Goal: Use online tool/utility: Utilize a website feature to perform a specific function

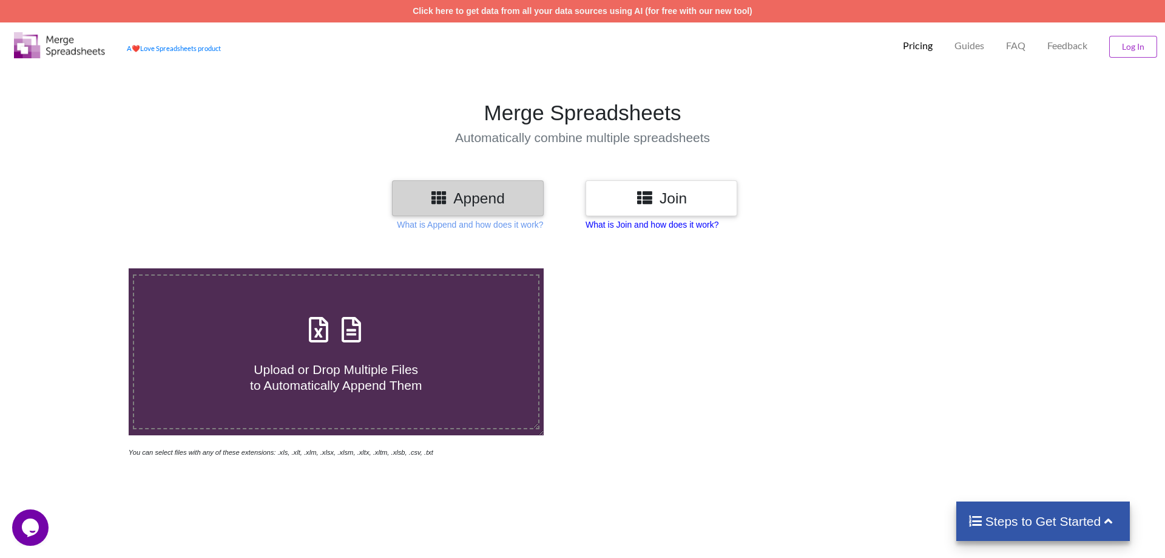
click at [654, 221] on p "What is Join and how does it work?" at bounding box center [652, 224] width 133 height 12
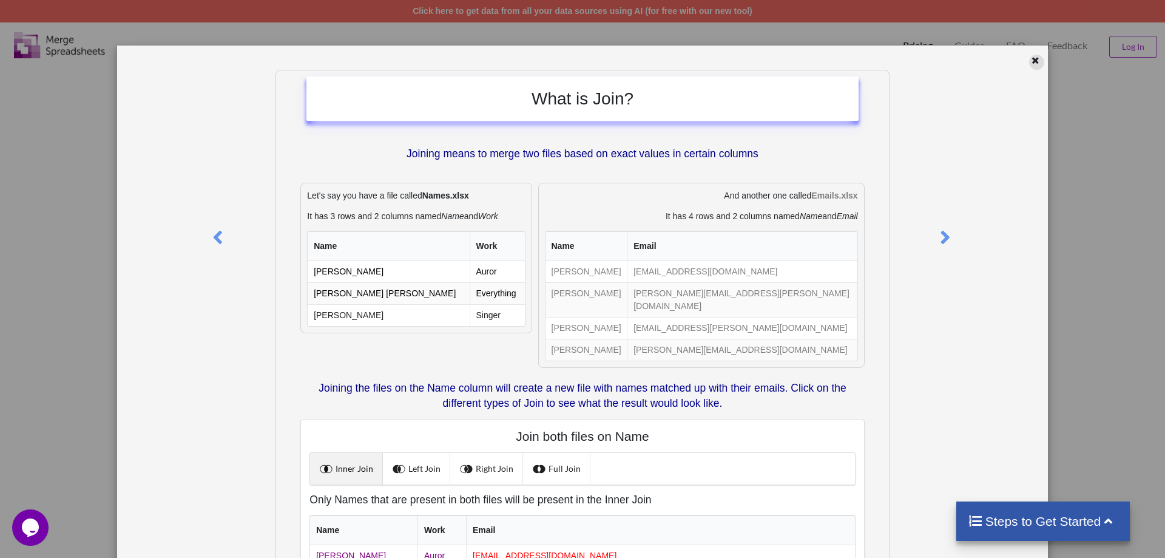
click at [1031, 59] on div at bounding box center [1036, 62] width 15 height 15
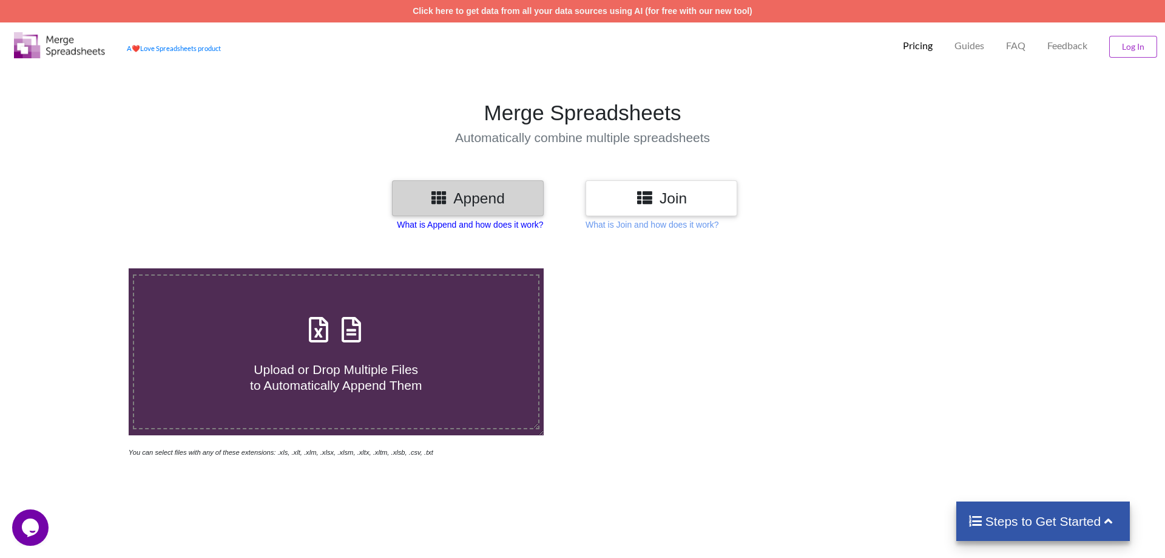
click at [521, 225] on p "What is Append and how does it work?" at bounding box center [470, 224] width 146 height 12
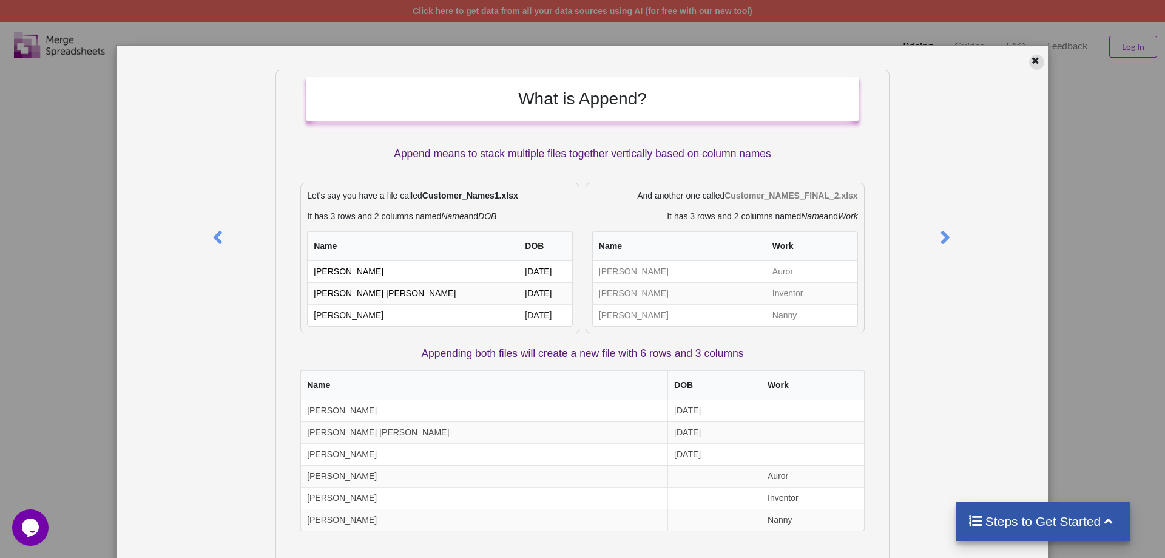
click at [1031, 62] on div at bounding box center [1036, 62] width 15 height 15
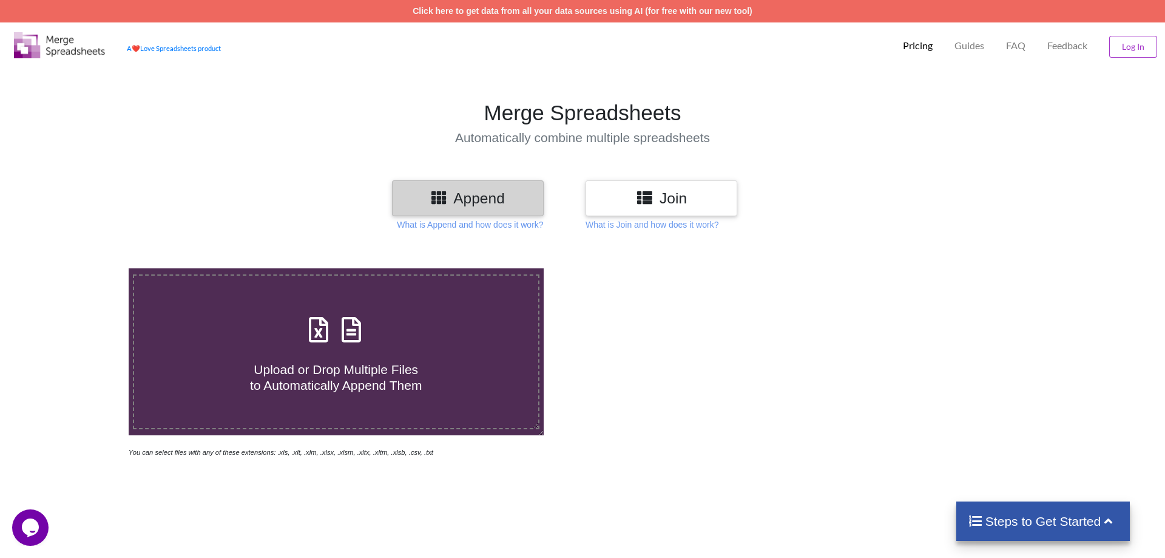
click at [329, 311] on icon at bounding box center [319, 323] width 30 height 25
click at [342, 373] on h4 "Reading Files..." at bounding box center [336, 380] width 404 height 15
click at [83, 268] on input "Reading Files..." at bounding box center [83, 268] width 0 height 0
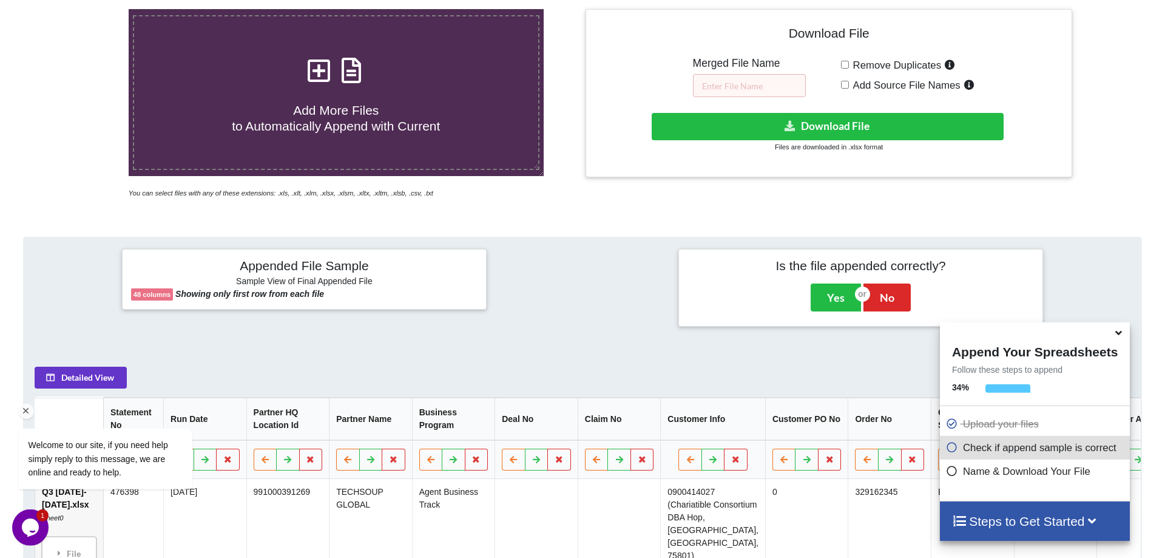
scroll to position [518, 0]
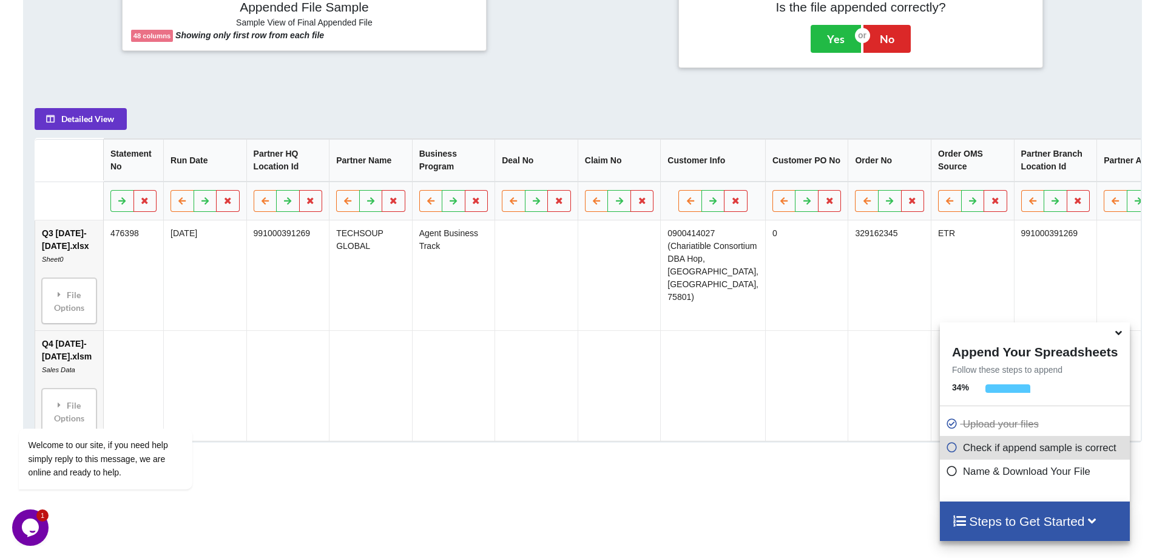
click at [1123, 331] on icon at bounding box center [1118, 330] width 13 height 11
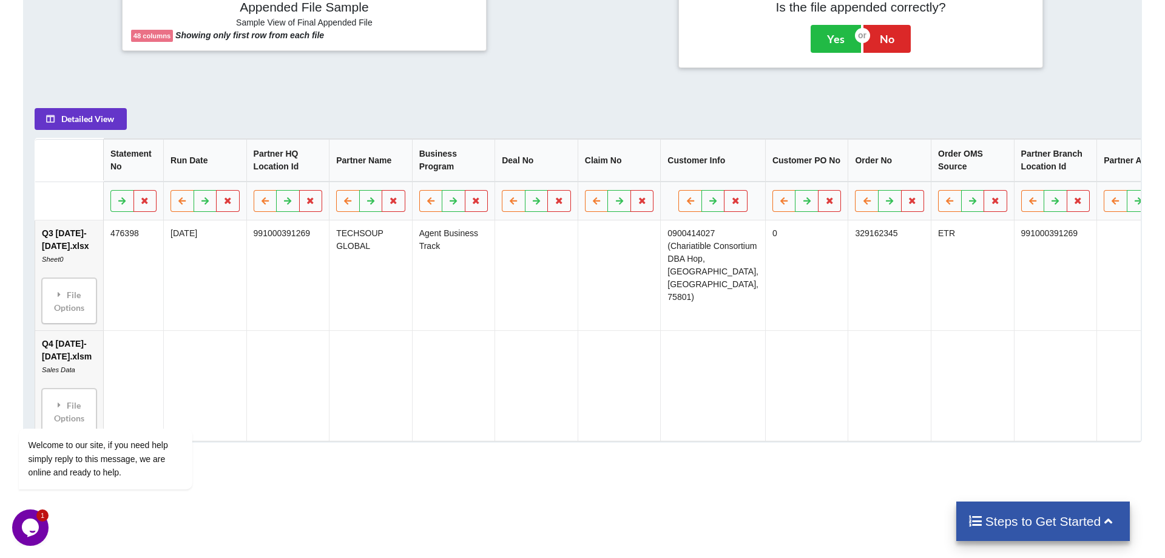
drag, startPoint x: 272, startPoint y: 356, endPoint x: 1139, endPoint y: 339, distance: 867.4
drag, startPoint x: 1106, startPoint y: 337, endPoint x: 799, endPoint y: 330, distance: 307.8
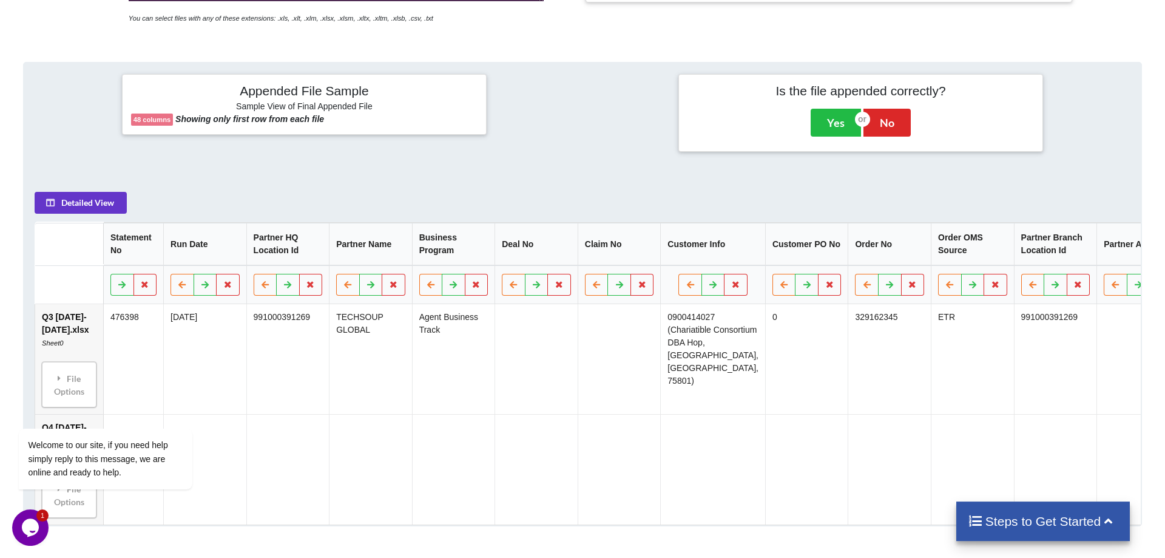
scroll to position [456, 0]
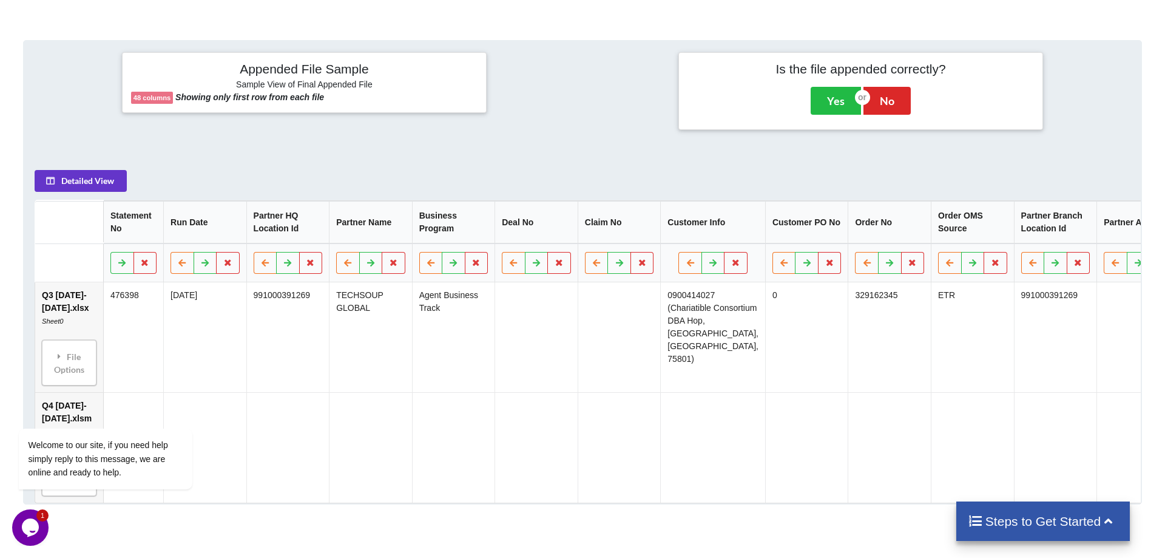
click at [280, 455] on div "Add More Files to Automatically Append with Current You can select files with a…" at bounding box center [582, 244] width 1165 height 915
click at [25, 411] on icon "Chat attention grabber" at bounding box center [26, 410] width 11 height 11
drag, startPoint x: 265, startPoint y: 459, endPoint x: 470, endPoint y: 448, distance: 205.4
click at [470, 448] on div "Add More Files to Automatically Append with Current You can select files with a…" at bounding box center [582, 244] width 1165 height 915
drag, startPoint x: 1112, startPoint y: 409, endPoint x: 842, endPoint y: 411, distance: 270.1
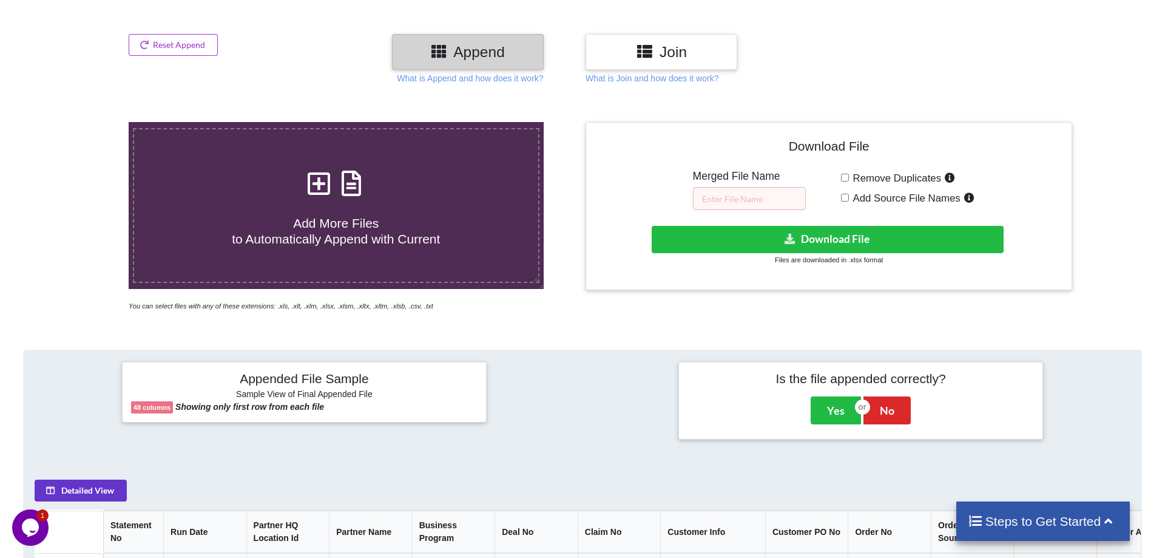
scroll to position [0, 0]
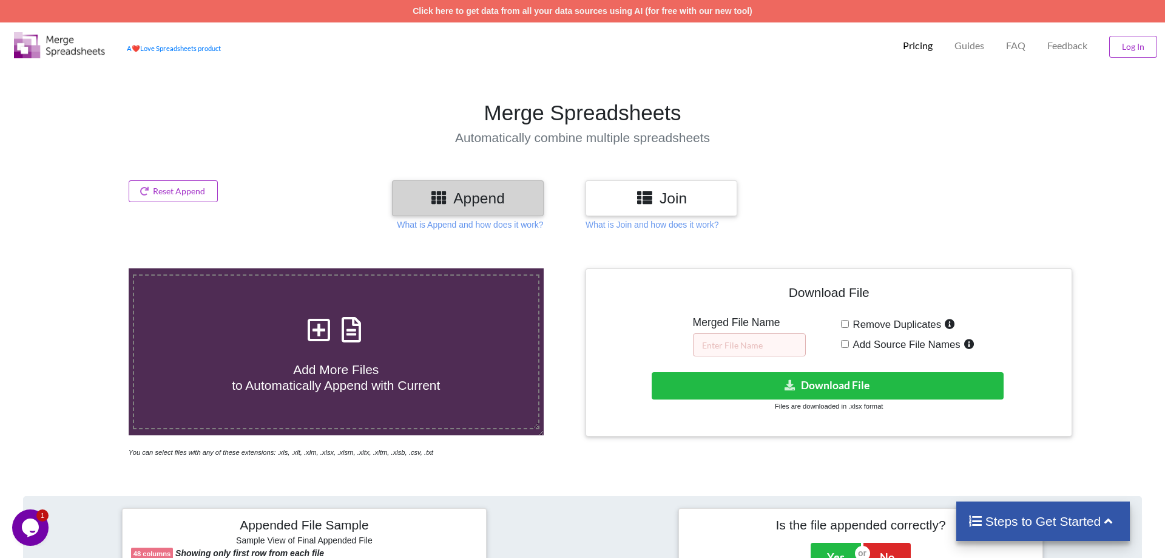
click at [683, 199] on h3 "Join" at bounding box center [662, 198] width 134 height 18
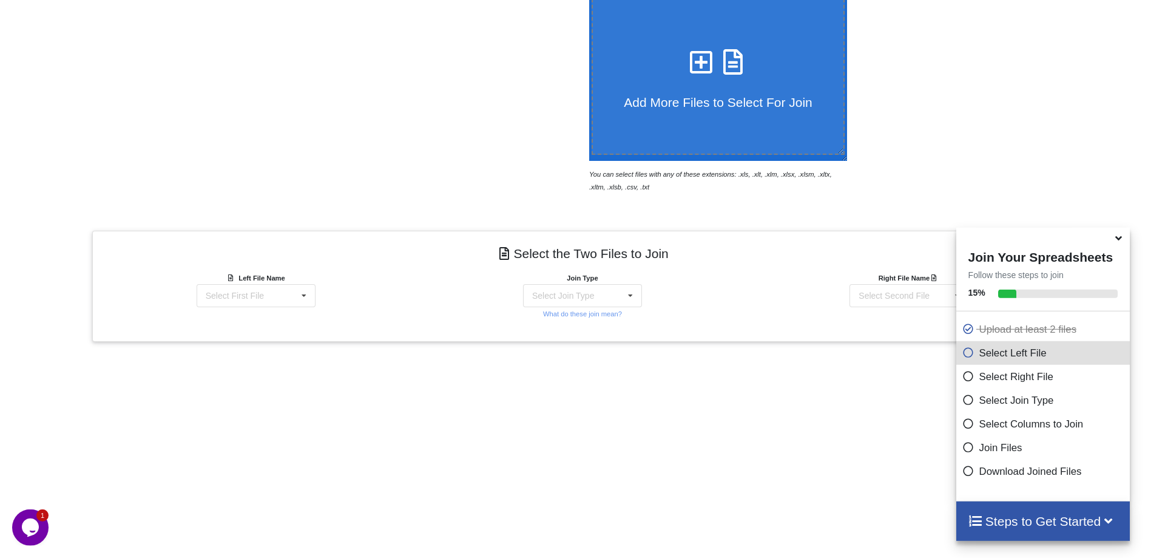
scroll to position [288, 0]
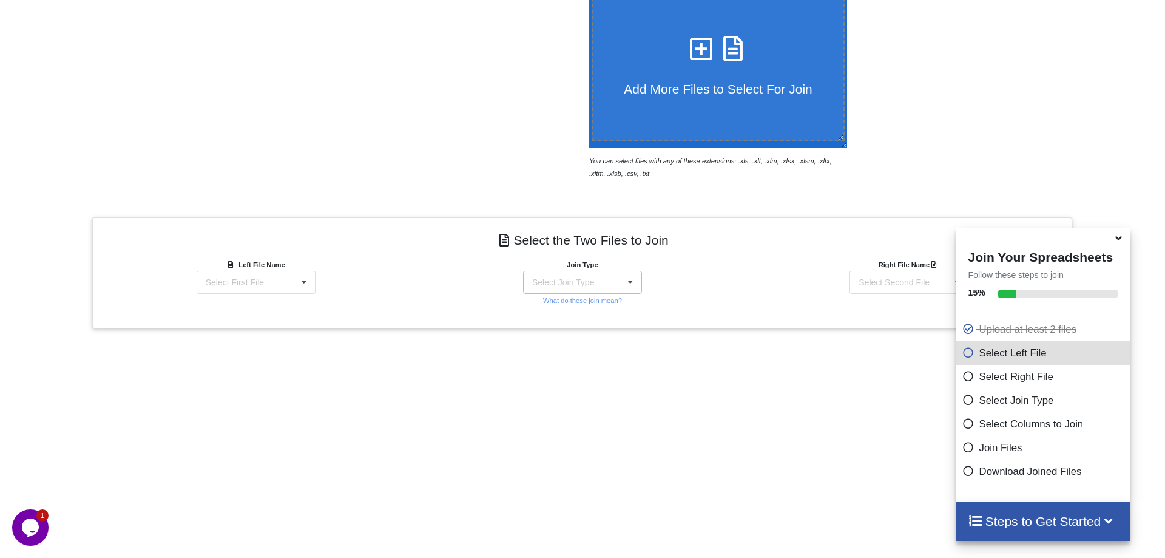
click at [629, 271] on icon at bounding box center [630, 282] width 18 height 22
click at [637, 271] on icon at bounding box center [630, 282] width 18 height 22
click at [883, 271] on div "Select Second File Q3 [DATE]-[DATE].xlsx : Sheet0 Q4 [DATE]-[DATE].xlsm : Sales…" at bounding box center [909, 282] width 119 height 23
click at [296, 271] on icon at bounding box center [304, 282] width 18 height 22
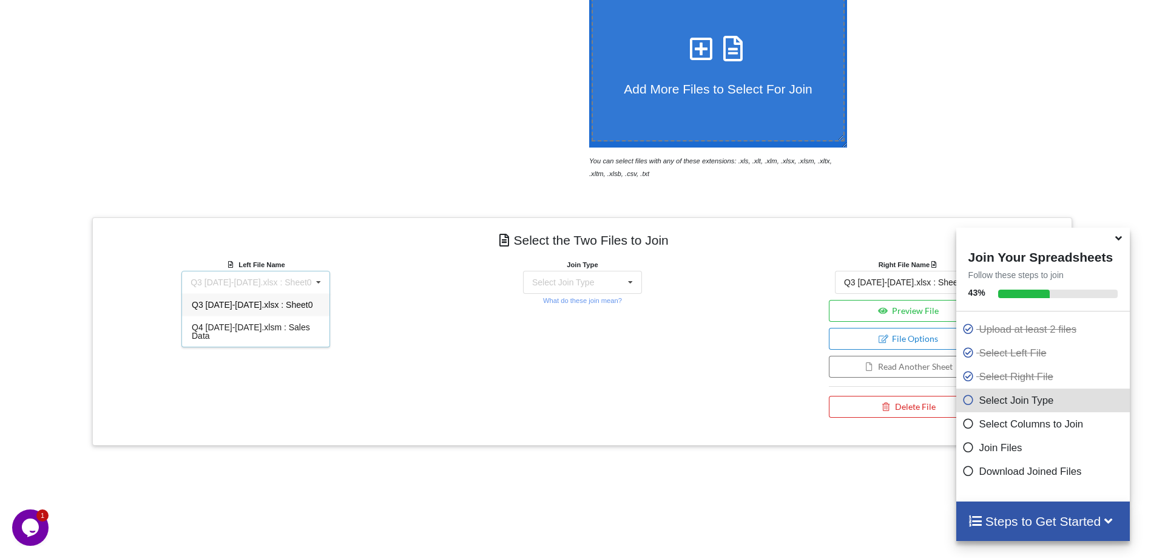
click at [280, 300] on span "Q3 [DATE]-[DATE].xlsx : Sheet0" at bounding box center [252, 305] width 121 height 10
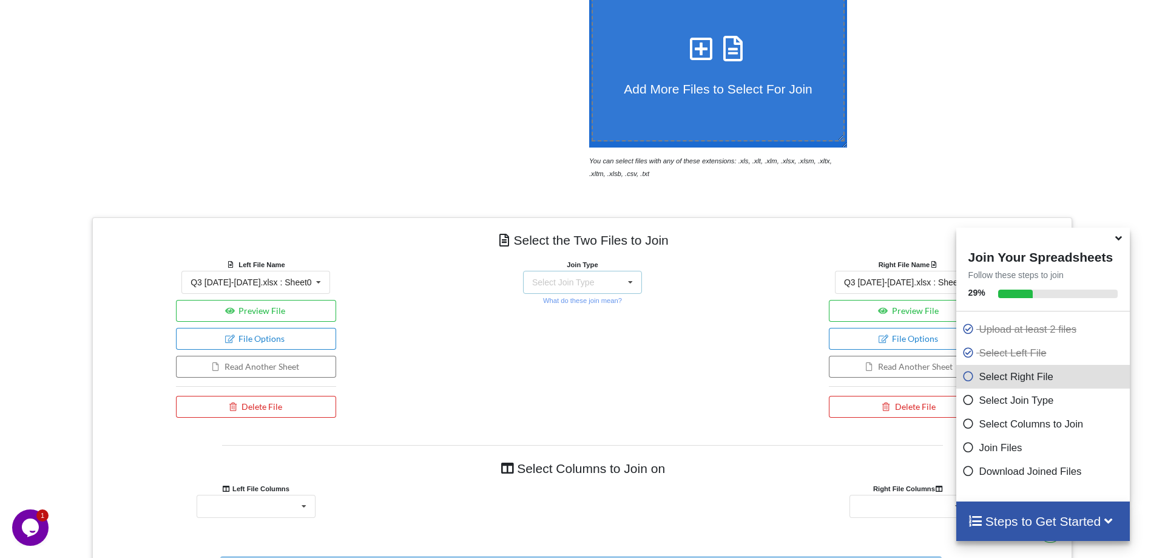
click at [592, 271] on div "Select Join Type INNER JOIN LEFT JOIN RIGHT JOIN FULL JOIN" at bounding box center [582, 282] width 119 height 23
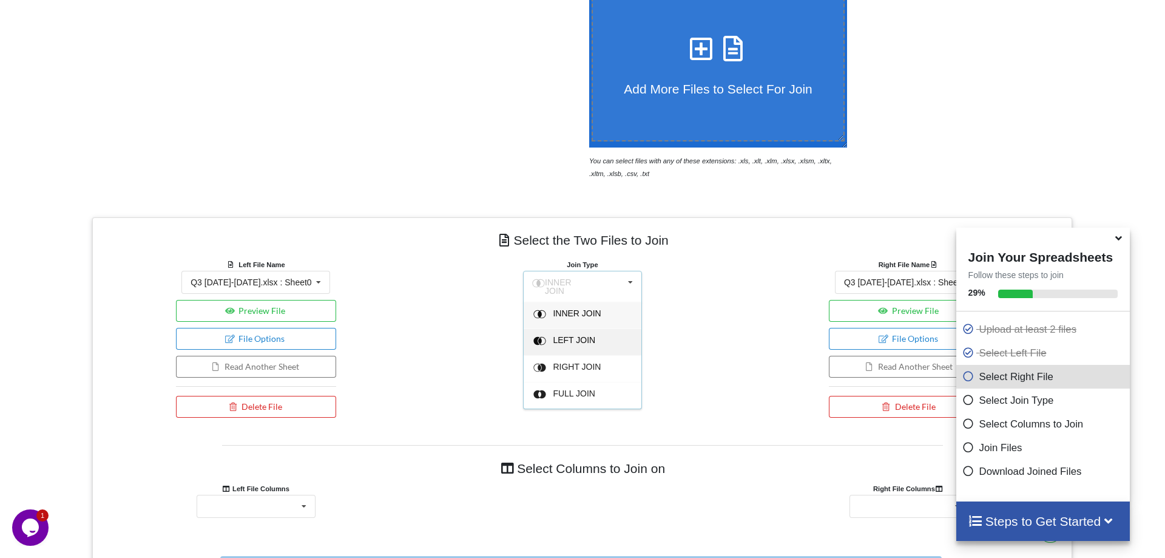
click at [600, 336] on div "LEFT JOIN" at bounding box center [590, 342] width 74 height 13
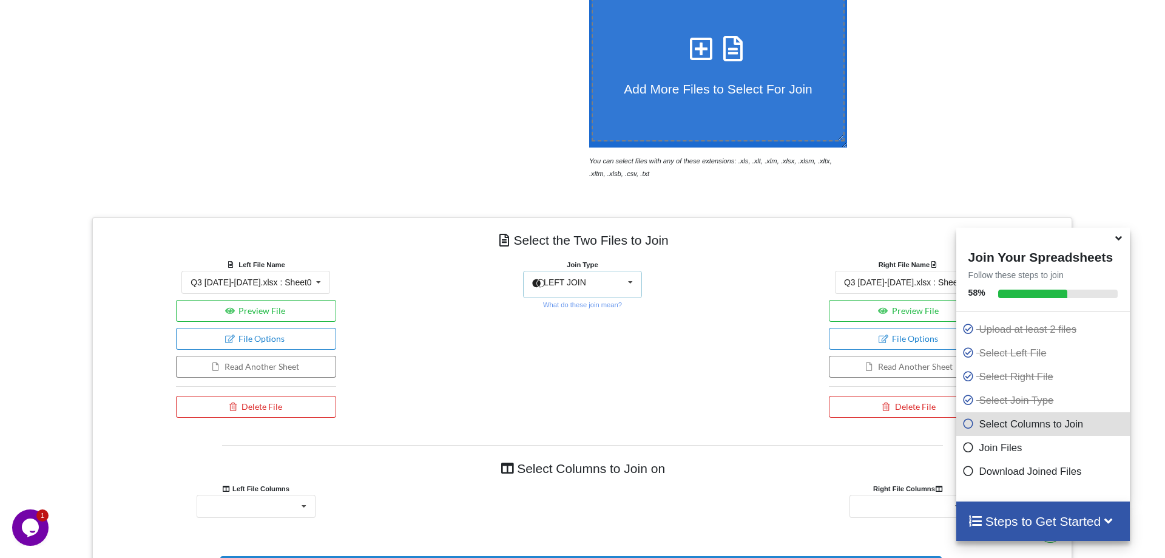
click at [574, 277] on span "LEFT JOIN" at bounding box center [565, 282] width 42 height 10
click at [591, 304] on span "INNER JOIN" at bounding box center [577, 309] width 48 height 10
click at [303, 278] on div "Q3 [DATE]-[DATE].xlsx : Sheet0" at bounding box center [251, 282] width 121 height 8
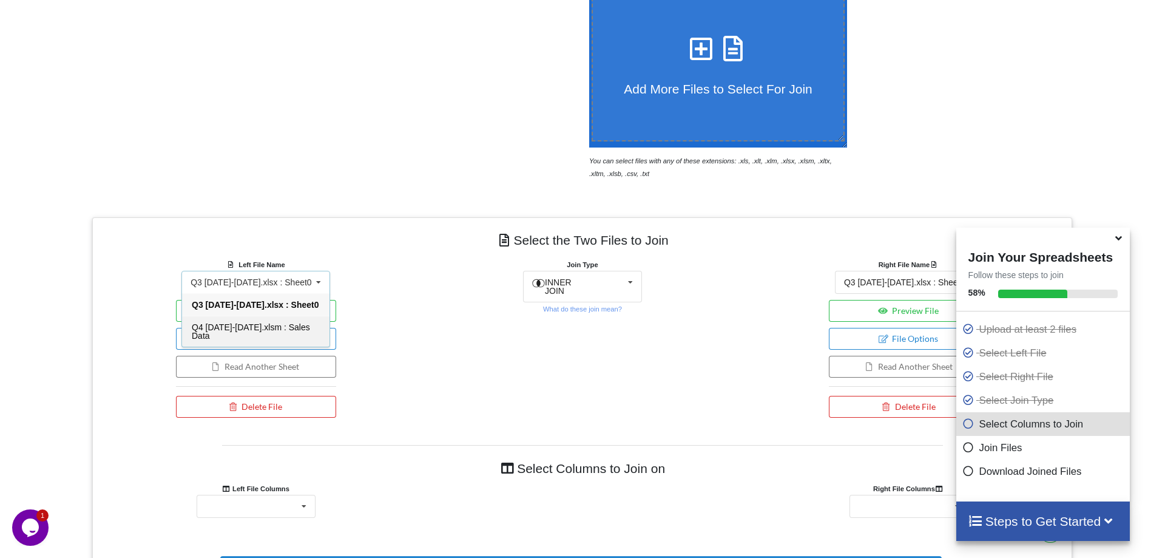
click at [304, 322] on span "Q4 [DATE]-[DATE].xlsm : Sales Data" at bounding box center [251, 331] width 118 height 18
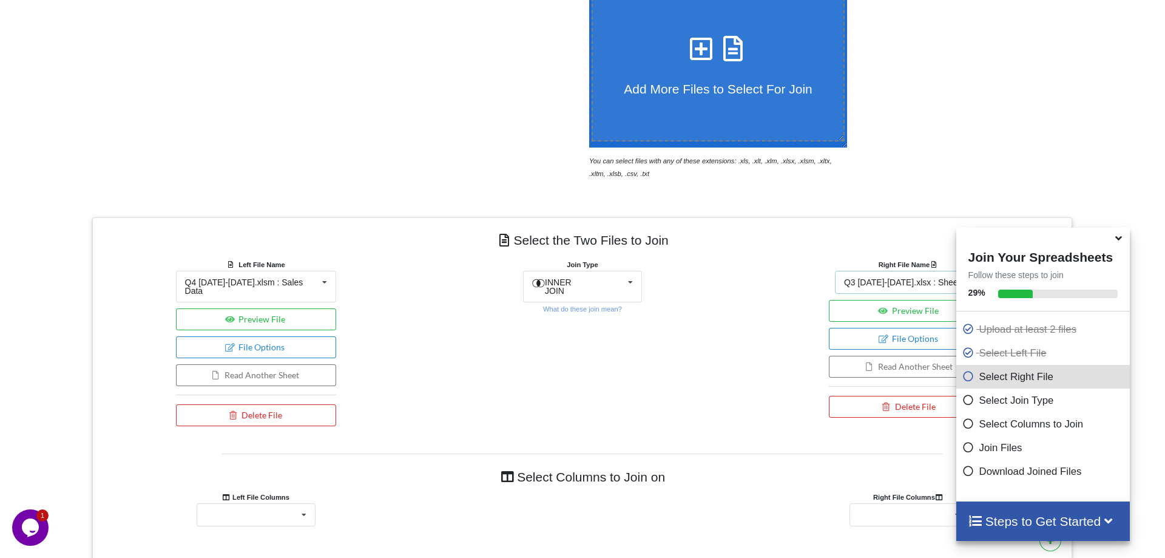
click at [896, 278] on div "Q3 [DATE]-[DATE].xlsx : Sheet0" at bounding box center [904, 282] width 121 height 8
click at [868, 316] on div "Q4 [DATE]-[DATE].xlsm : Sales Data" at bounding box center [909, 331] width 147 height 31
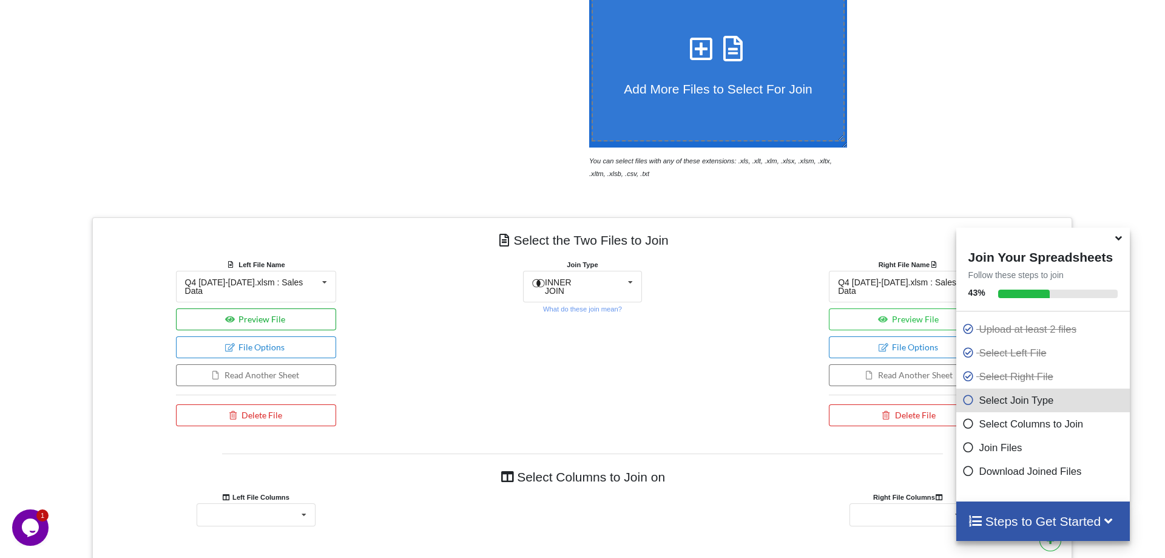
click at [281, 308] on button "Preview File" at bounding box center [256, 319] width 160 height 22
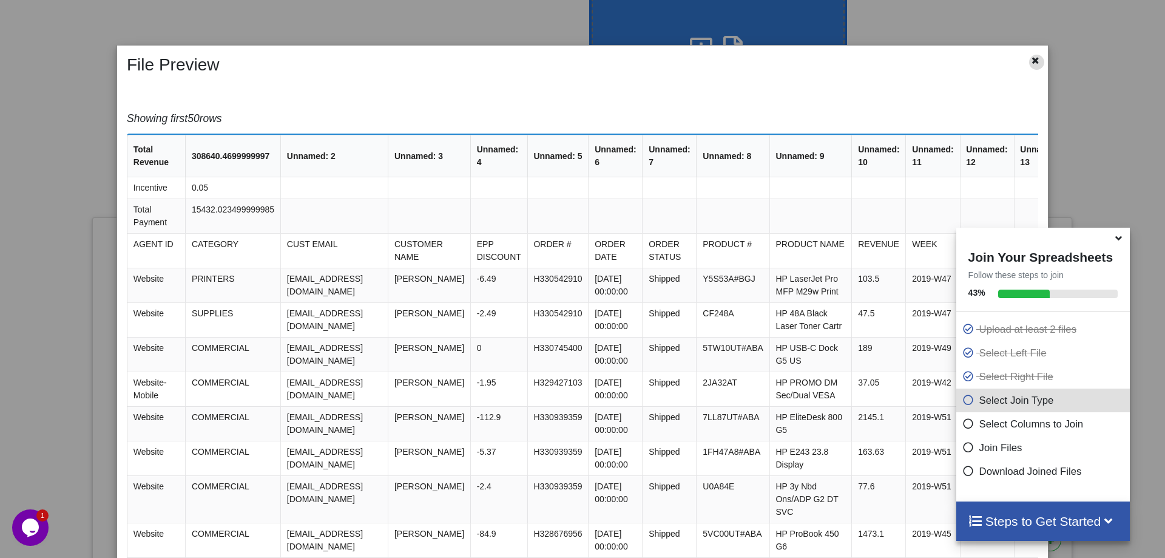
click at [1038, 56] on icon at bounding box center [1036, 59] width 10 height 8
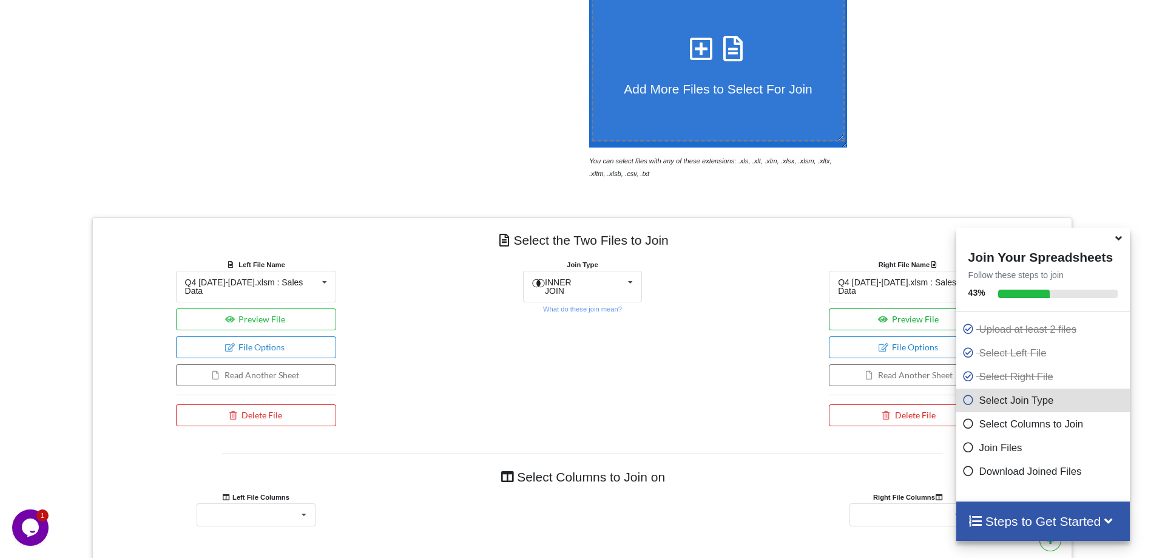
click at [897, 308] on button "Preview File" at bounding box center [909, 319] width 160 height 22
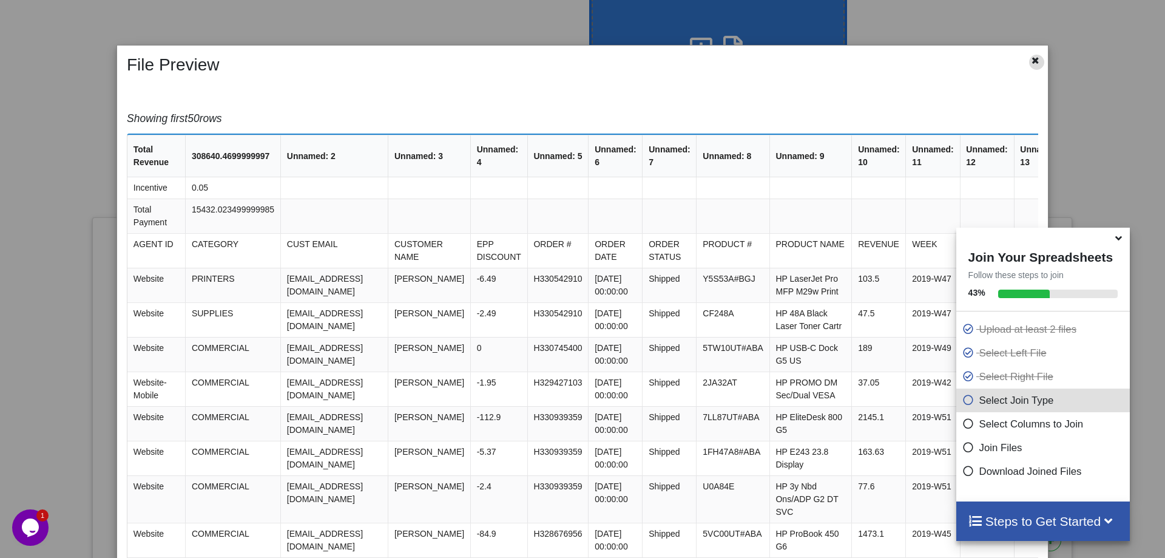
click at [1034, 58] on icon at bounding box center [1036, 59] width 10 height 8
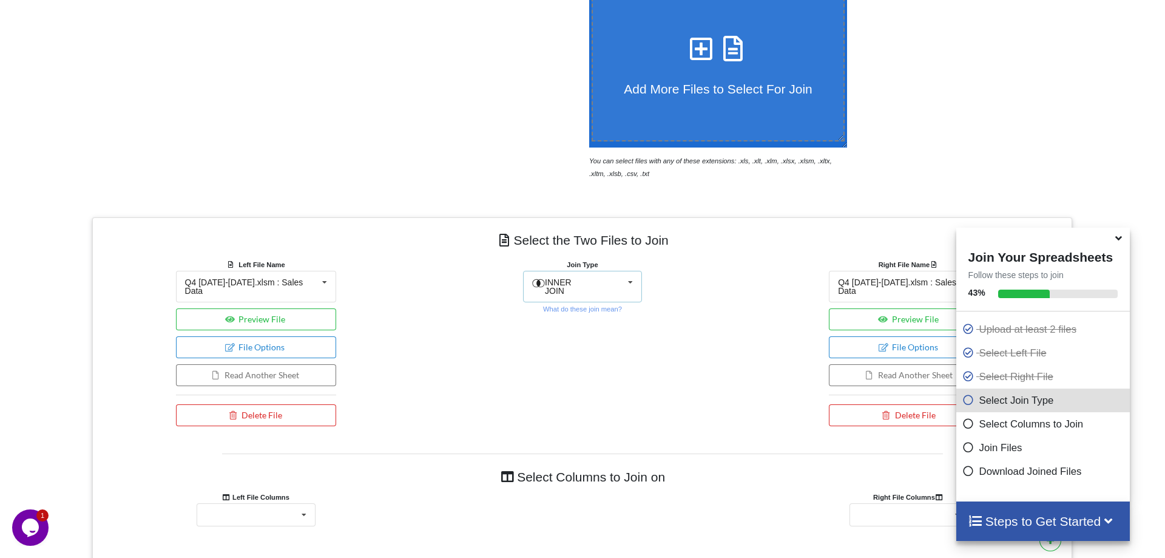
click at [613, 271] on div "INNER JOIN INNER JOIN LEFT JOIN RIGHT JOIN FULL JOIN" at bounding box center [582, 287] width 119 height 32
drag, startPoint x: 616, startPoint y: 232, endPoint x: 622, endPoint y: 249, distance: 17.5
click at [617, 271] on div "INNER JOIN INNER JOIN LEFT JOIN RIGHT JOIN FULL JOIN" at bounding box center [582, 287] width 119 height 32
click at [621, 271] on div "INNER JOIN INNER JOIN LEFT JOIN RIGHT JOIN FULL JOIN" at bounding box center [582, 287] width 119 height 32
click at [594, 336] on div "LEFT JOIN" at bounding box center [590, 342] width 74 height 13
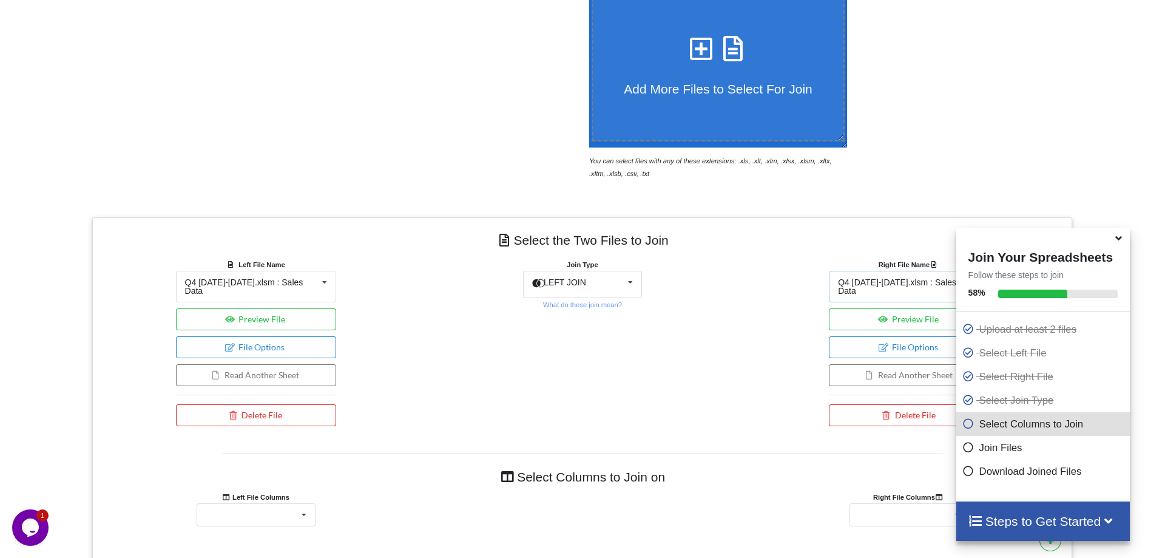
click at [884, 278] on div "Q4 [DATE]-[DATE].xlsm : Sales Data" at bounding box center [904, 286] width 133 height 17
click at [885, 278] on div "Q4 [DATE]-[DATE].xlsm : Sales Data" at bounding box center [904, 286] width 133 height 17
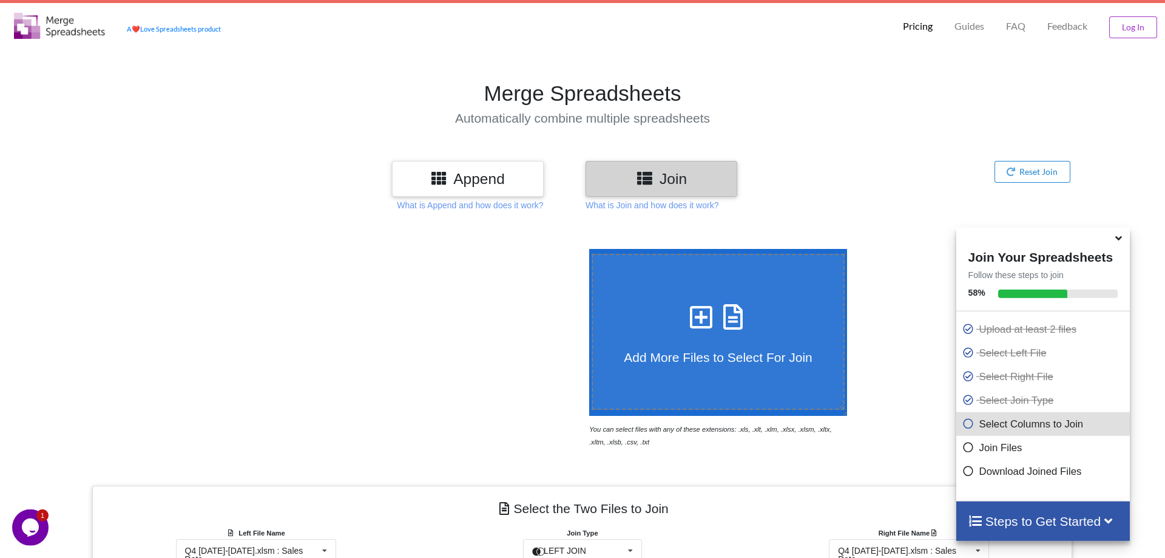
scroll to position [0, 0]
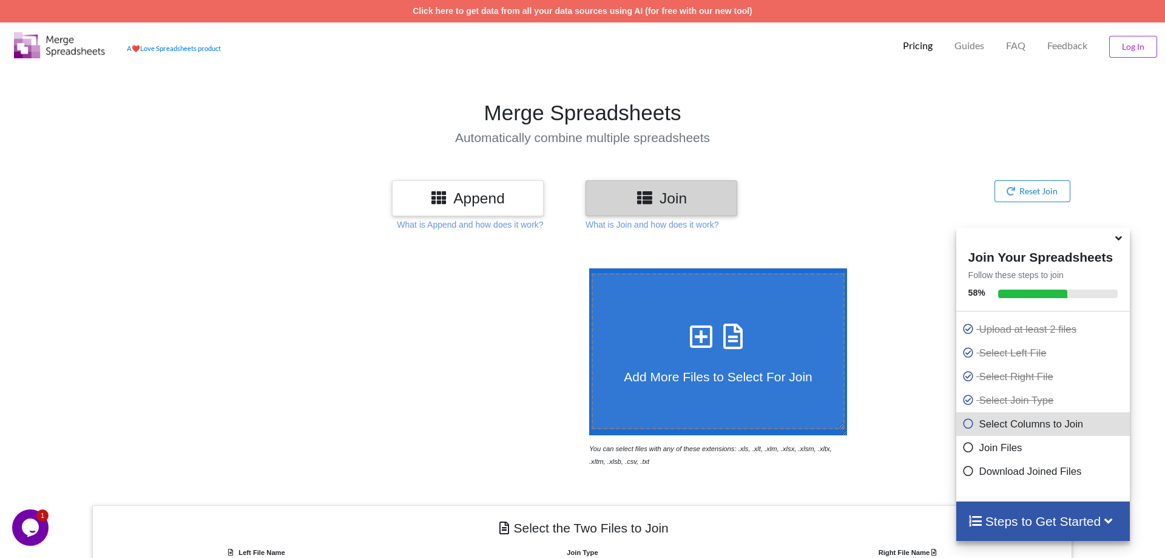
click at [513, 196] on h3 "Append" at bounding box center [468, 198] width 134 height 18
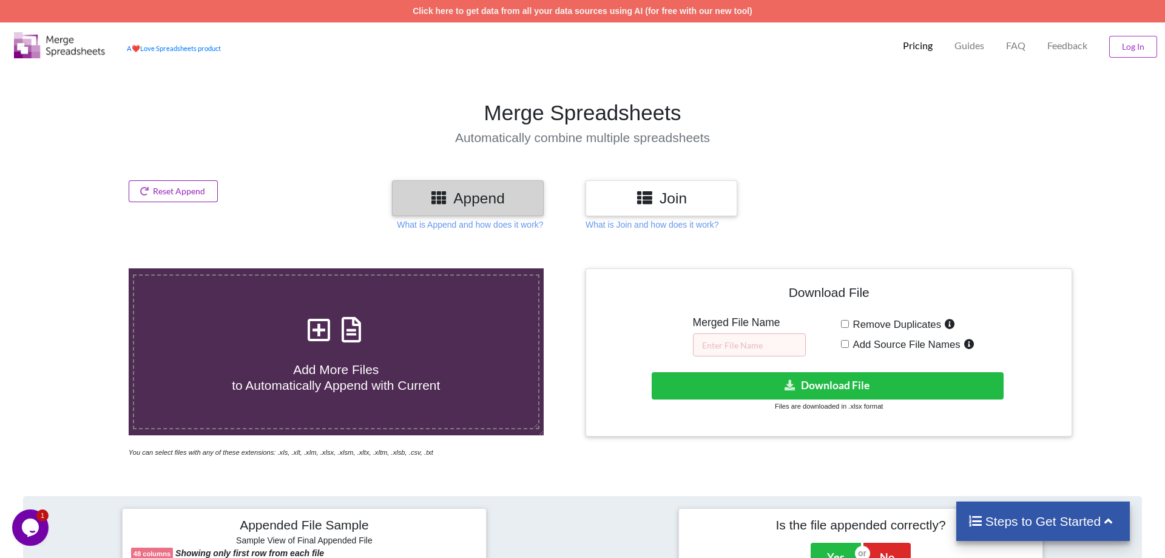
click at [196, 186] on button "Reset Append" at bounding box center [174, 191] width 90 height 22
click at [160, 140] on button "Reset Append" at bounding box center [141, 134] width 78 height 22
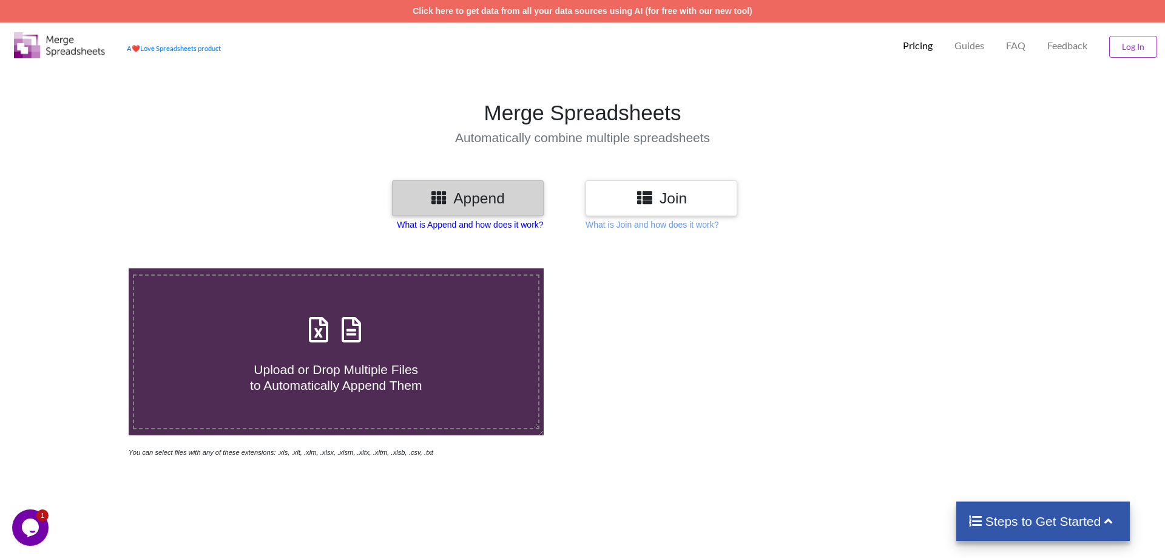
click at [500, 230] on p "What is Append and how does it work?" at bounding box center [470, 224] width 146 height 12
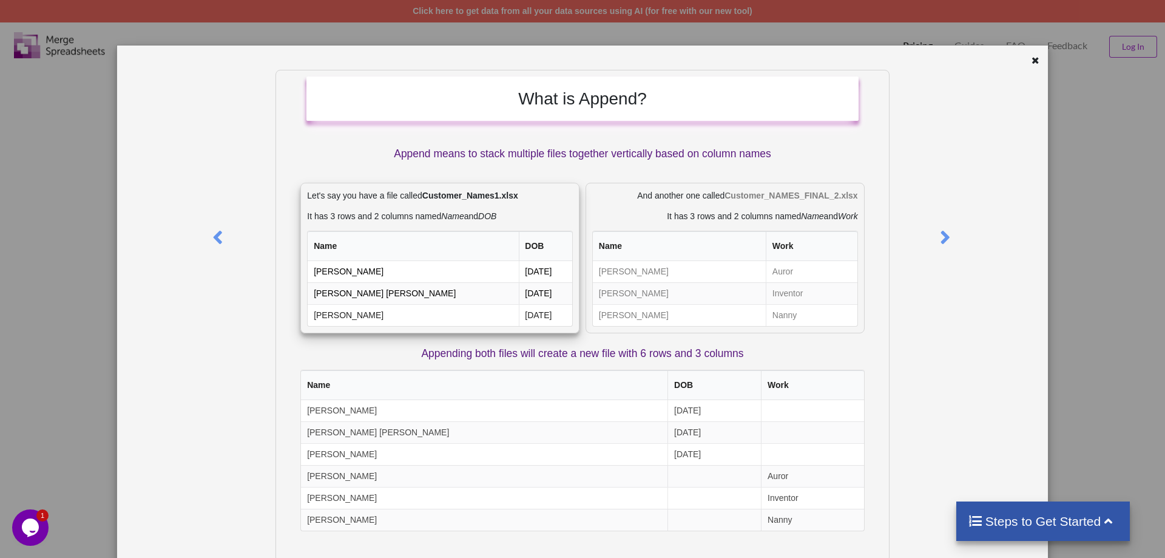
click at [496, 221] on icon "DOB" at bounding box center [487, 216] width 18 height 10
click at [1035, 60] on icon at bounding box center [1036, 59] width 10 height 8
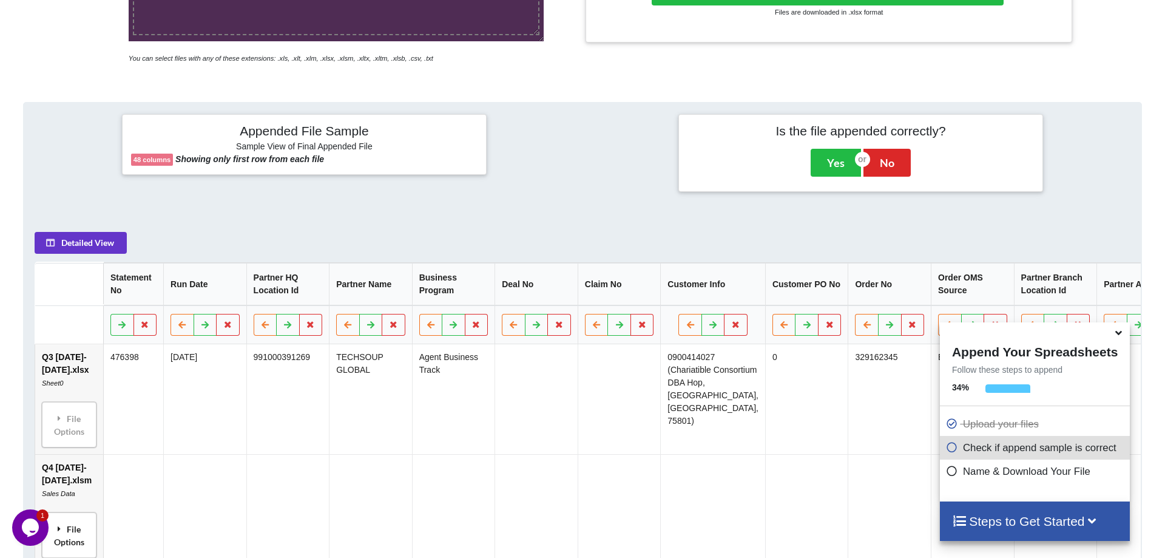
scroll to position [332, 0]
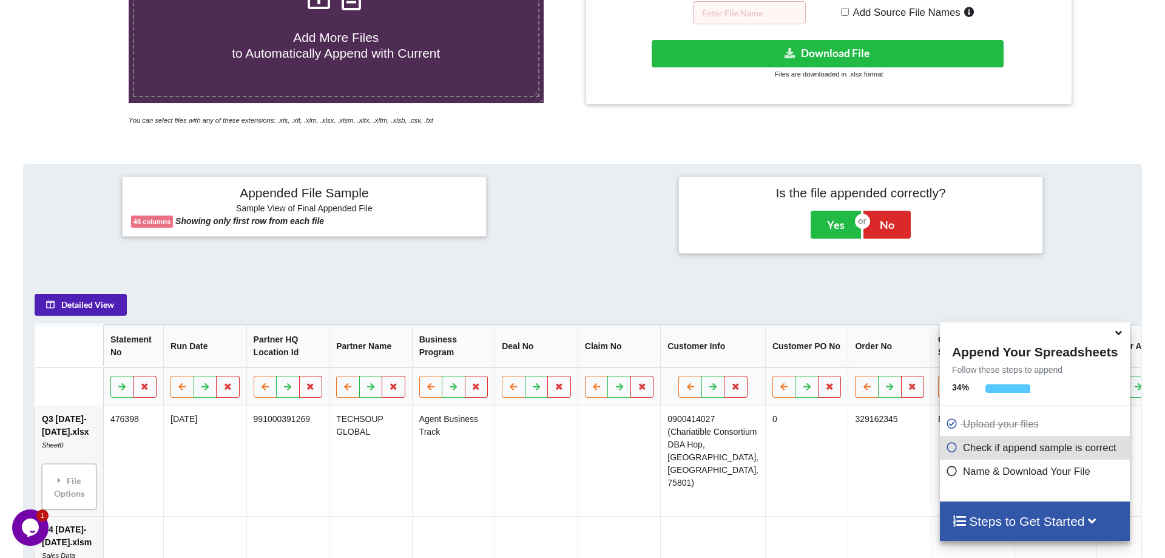
click at [104, 294] on button "Detailed View" at bounding box center [81, 305] width 92 height 22
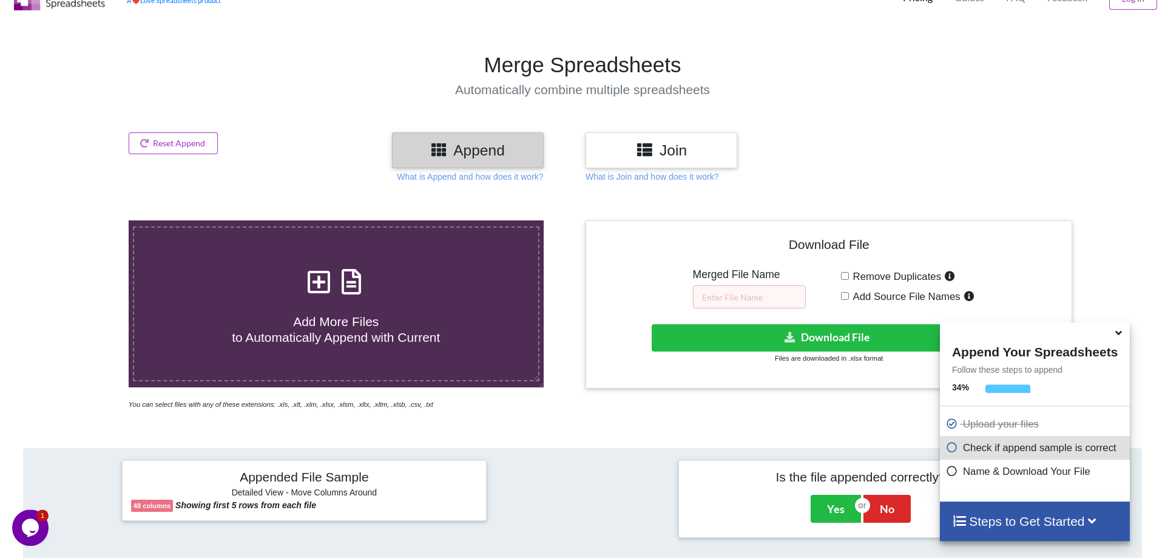
scroll to position [0, 0]
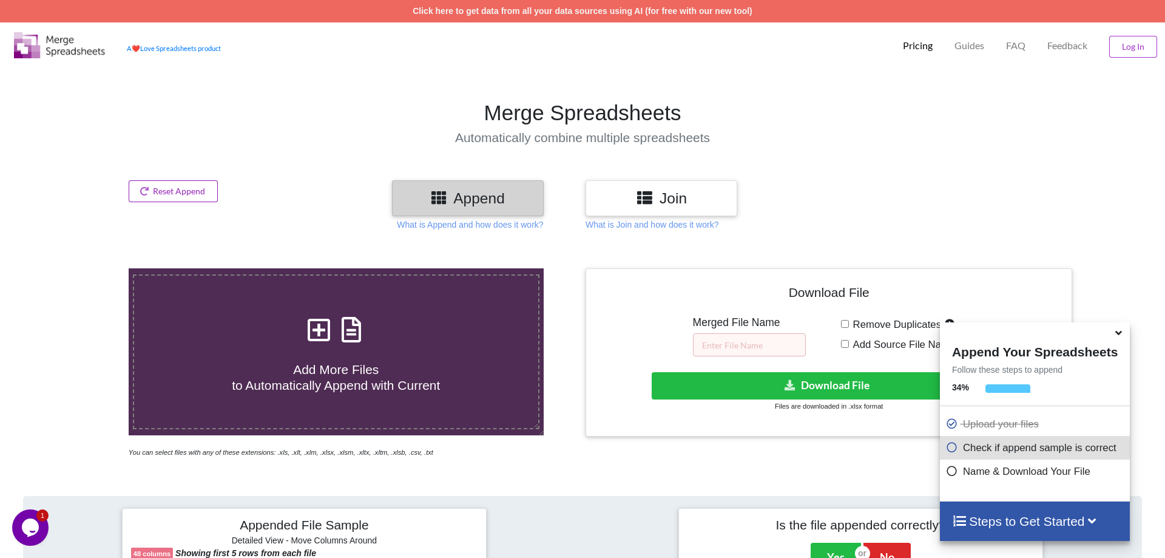
click at [207, 192] on button "Reset Append" at bounding box center [174, 191] width 90 height 22
click at [163, 136] on button "Reset Append" at bounding box center [141, 134] width 78 height 22
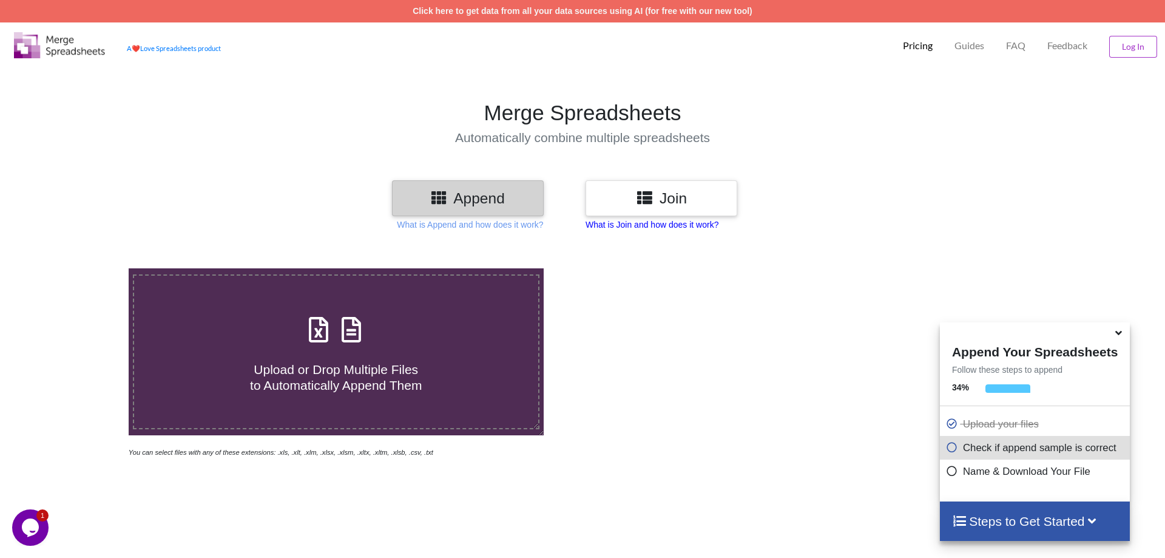
click at [668, 219] on p "What is Join and how does it work?" at bounding box center [652, 224] width 133 height 12
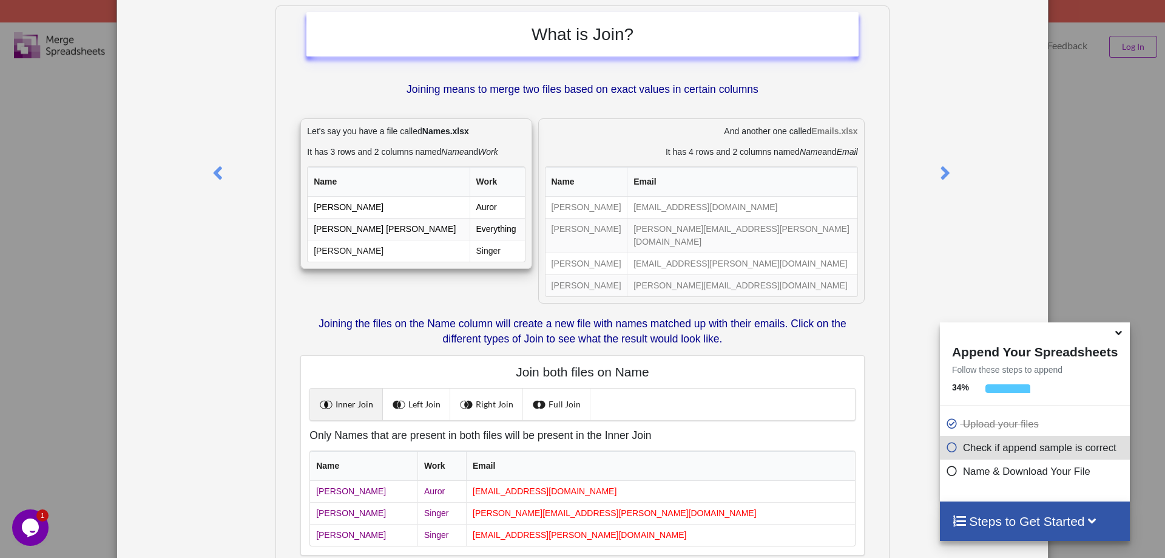
scroll to position [137, 0]
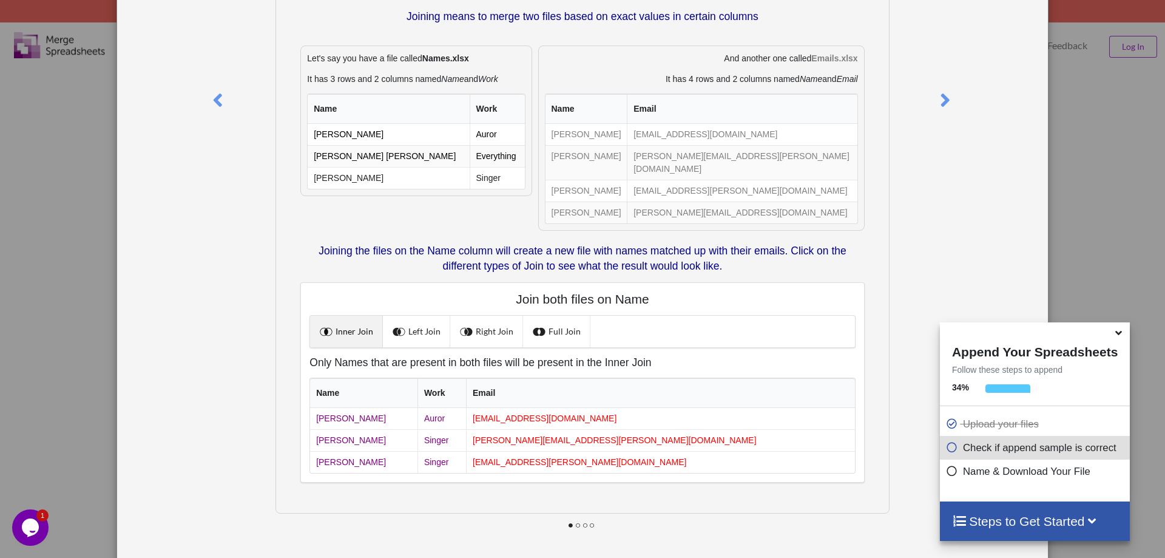
click at [570, 523] on icon at bounding box center [570, 525] width 5 height 4
click at [424, 317] on link "Left Join" at bounding box center [416, 332] width 67 height 32
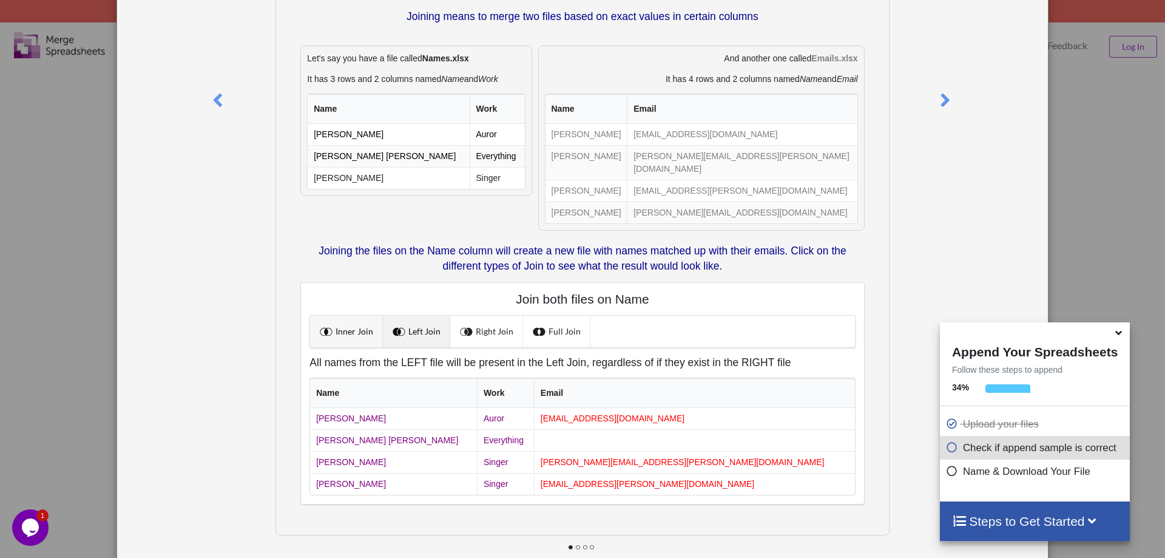
click at [357, 325] on link "Inner Join" at bounding box center [346, 332] width 73 height 32
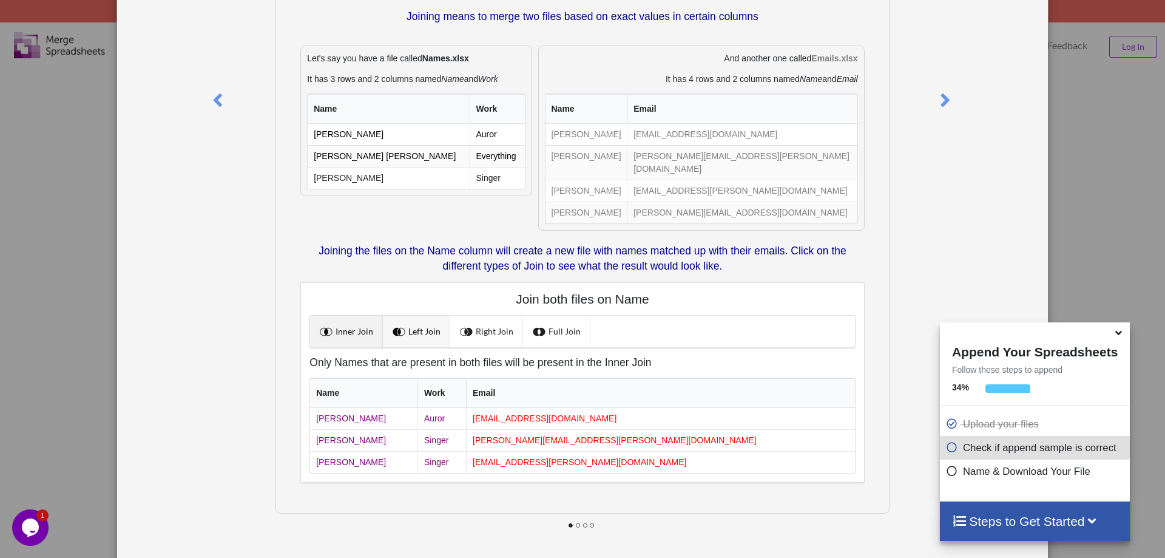
click at [402, 323] on span at bounding box center [401, 331] width 16 height 16
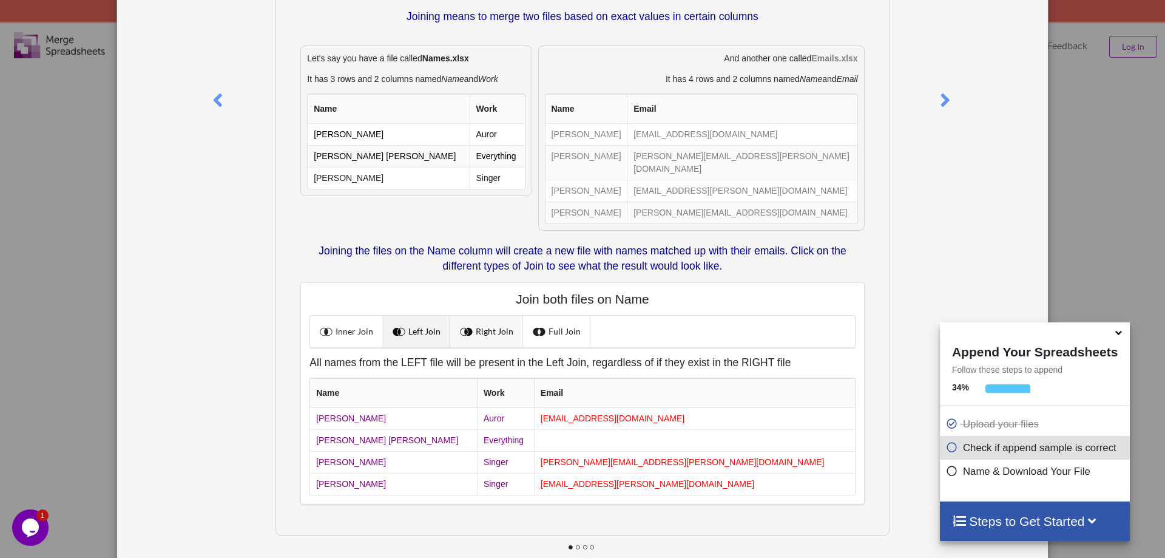
click at [481, 318] on link "Right Join" at bounding box center [486, 332] width 73 height 32
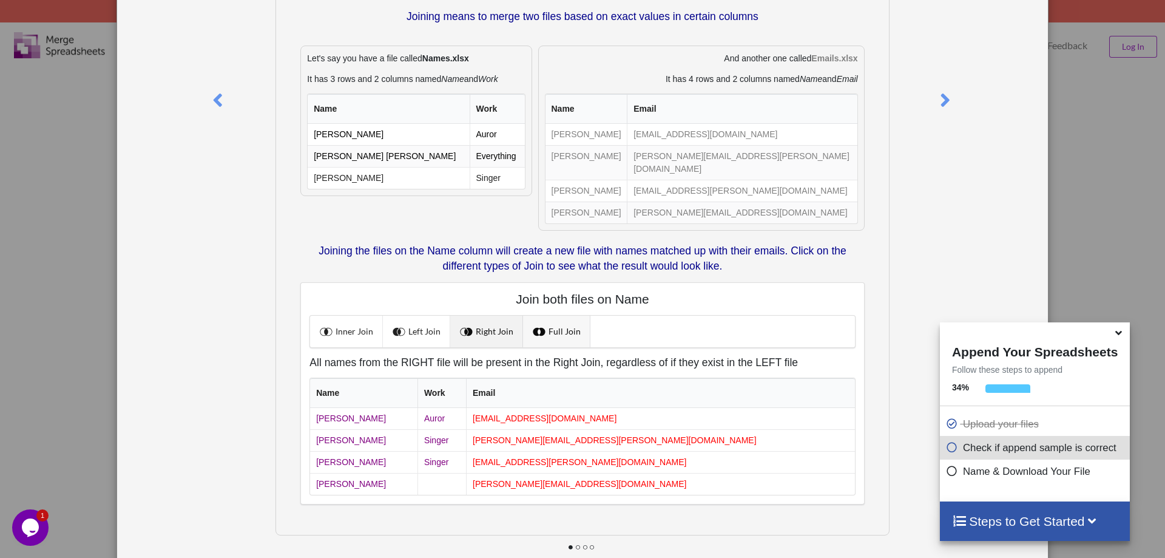
click at [555, 316] on link "Full Join" at bounding box center [556, 332] width 67 height 32
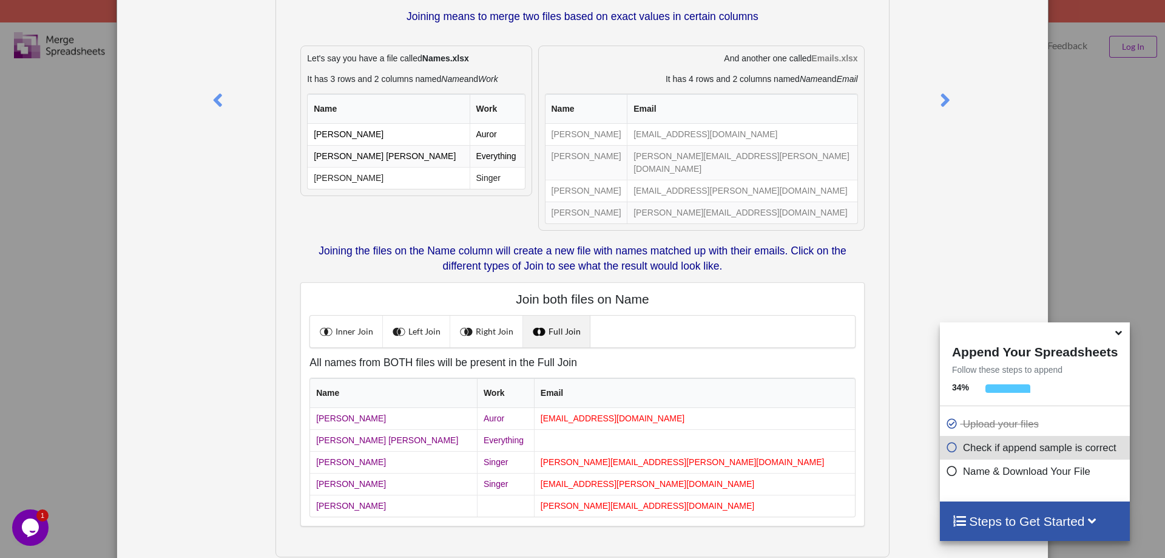
scroll to position [0, 0]
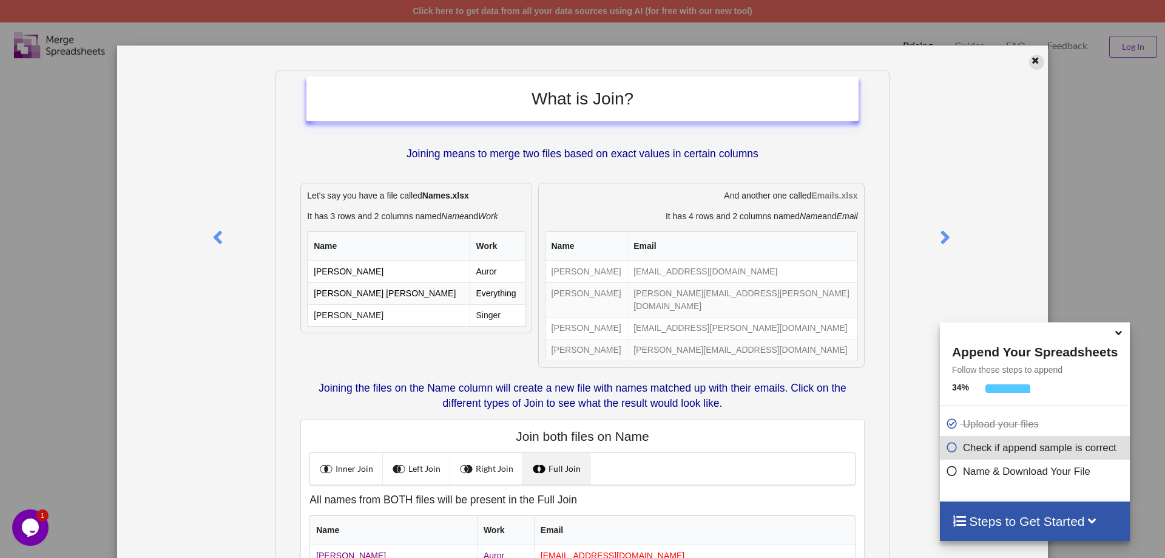
click at [1035, 62] on icon at bounding box center [1036, 59] width 10 height 8
